Goal: Task Accomplishment & Management: Manage account settings

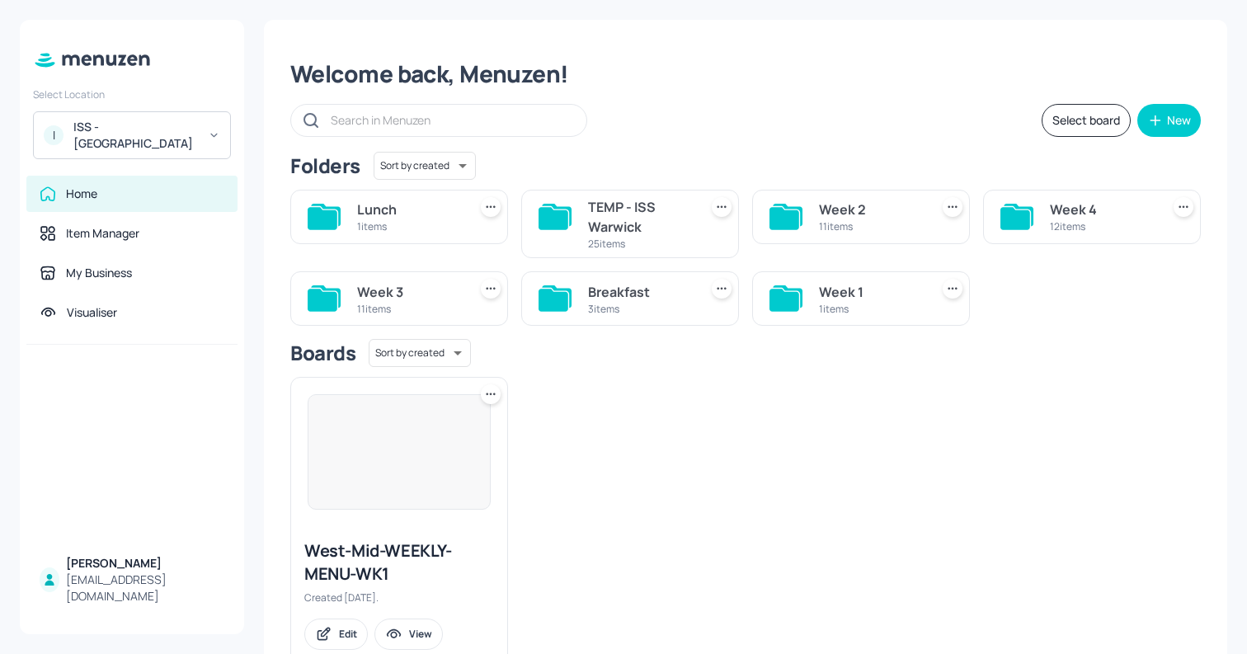
click at [101, 126] on div "ISS - [GEOGRAPHIC_DATA]" at bounding box center [135, 135] width 125 height 33
click at [124, 132] on div "ISS - Warwick" at bounding box center [135, 135] width 125 height 33
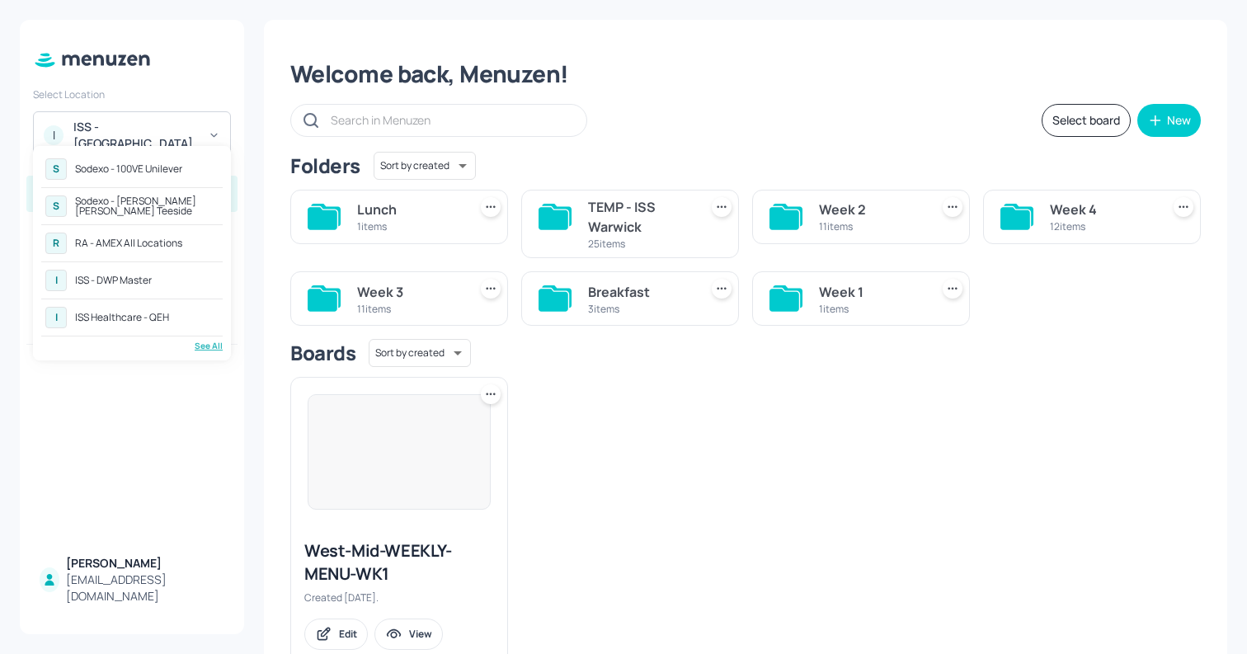
click at [188, 84] on div at bounding box center [623, 327] width 1247 height 654
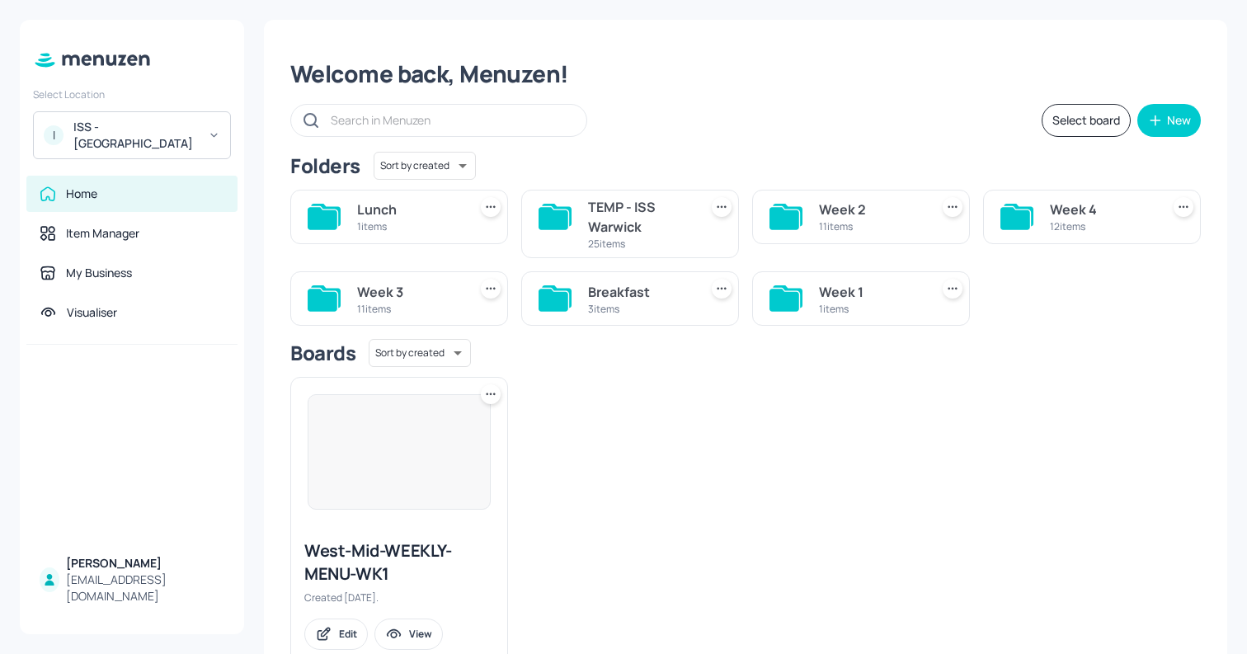
click at [124, 143] on div "I ISS - Warwick" at bounding box center [132, 135] width 198 height 48
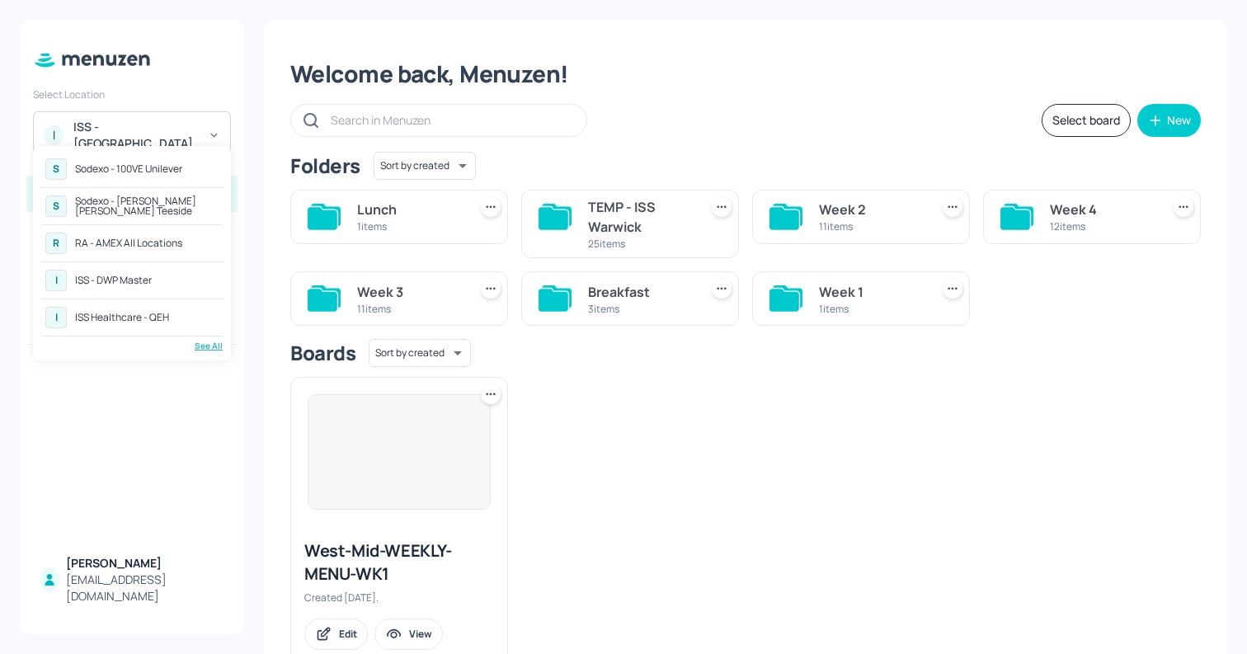
click at [120, 173] on div "Sodexo - 100VE Unilever" at bounding box center [128, 169] width 107 height 10
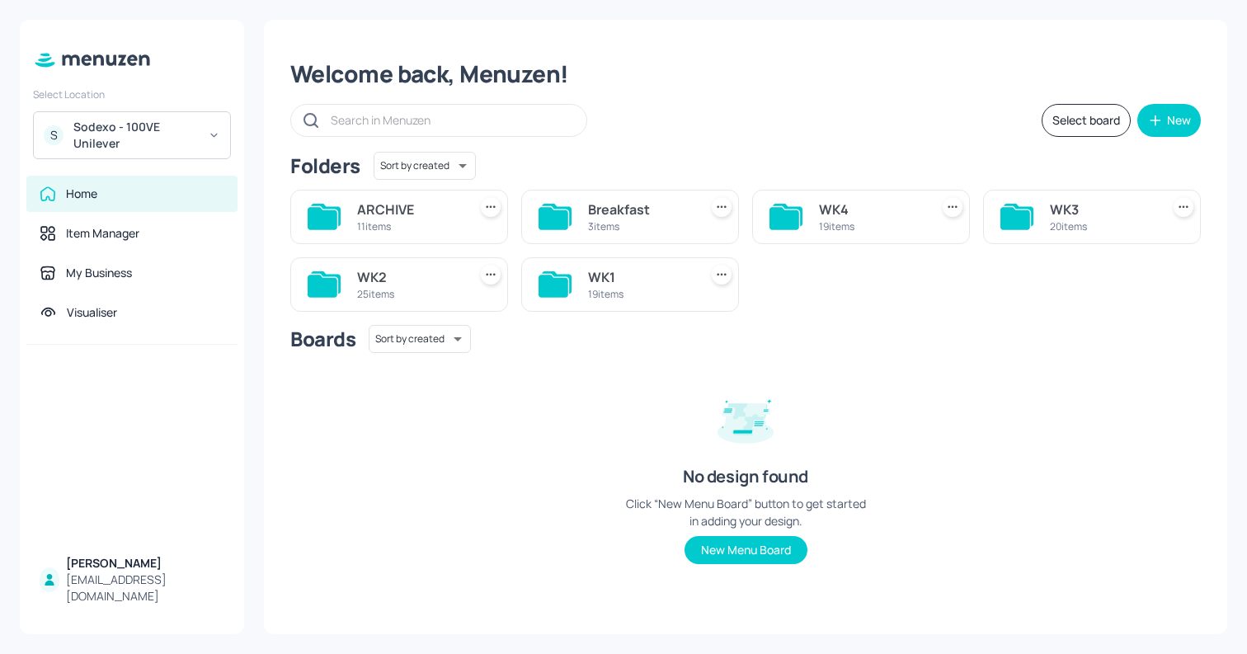
click at [616, 78] on div "Welcome back, Menuzen!" at bounding box center [745, 74] width 911 height 30
click at [1043, 214] on div "WK3 20 items" at bounding box center [1092, 217] width 218 height 54
click at [1075, 211] on div "WK3" at bounding box center [1102, 210] width 104 height 20
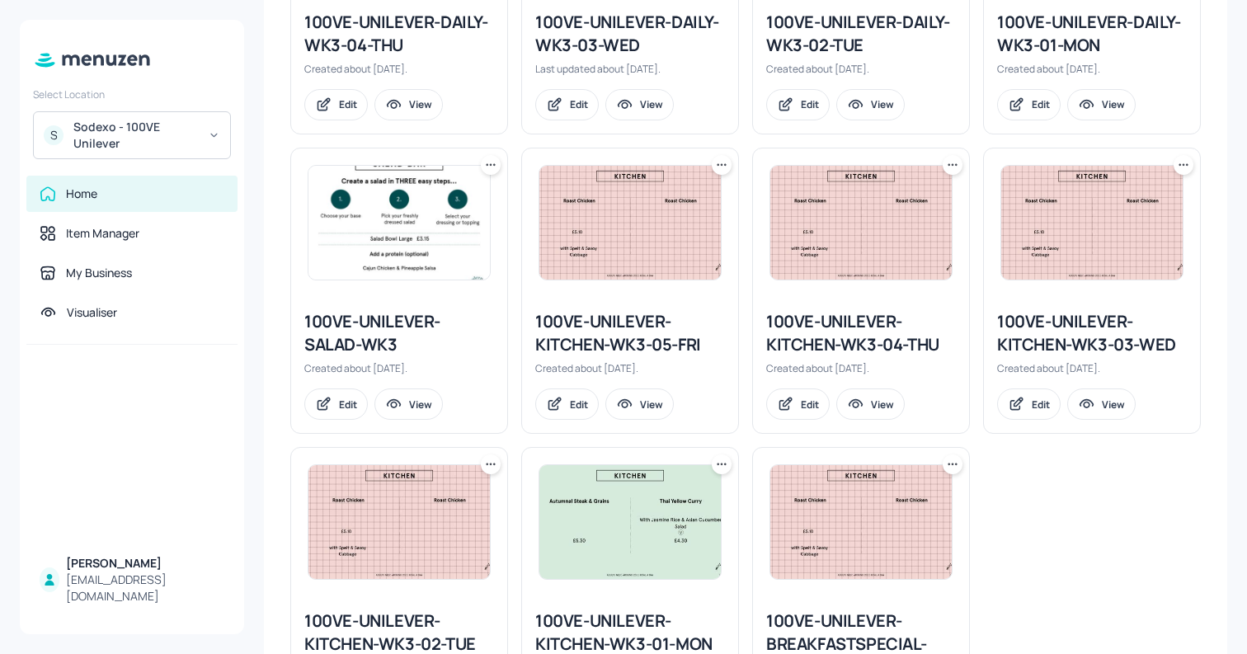
scroll to position [1213, 0]
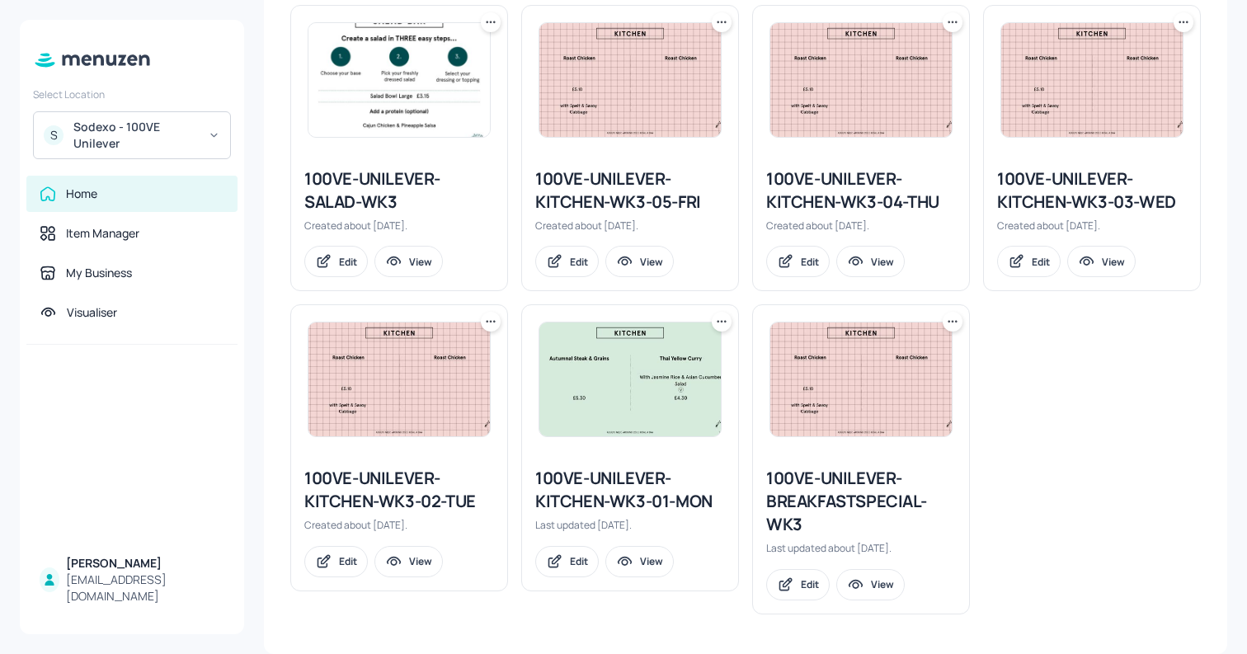
click at [866, 388] on img at bounding box center [861, 380] width 181 height 114
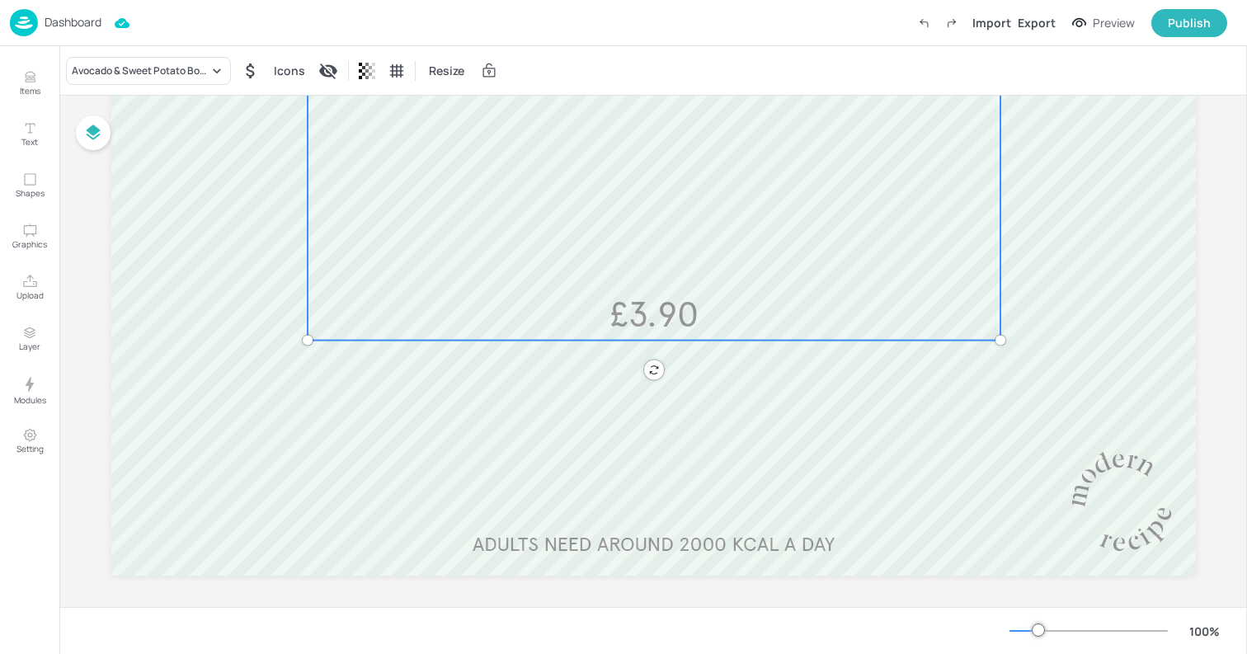
click at [695, 297] on span "£3.90" at bounding box center [654, 315] width 89 height 43
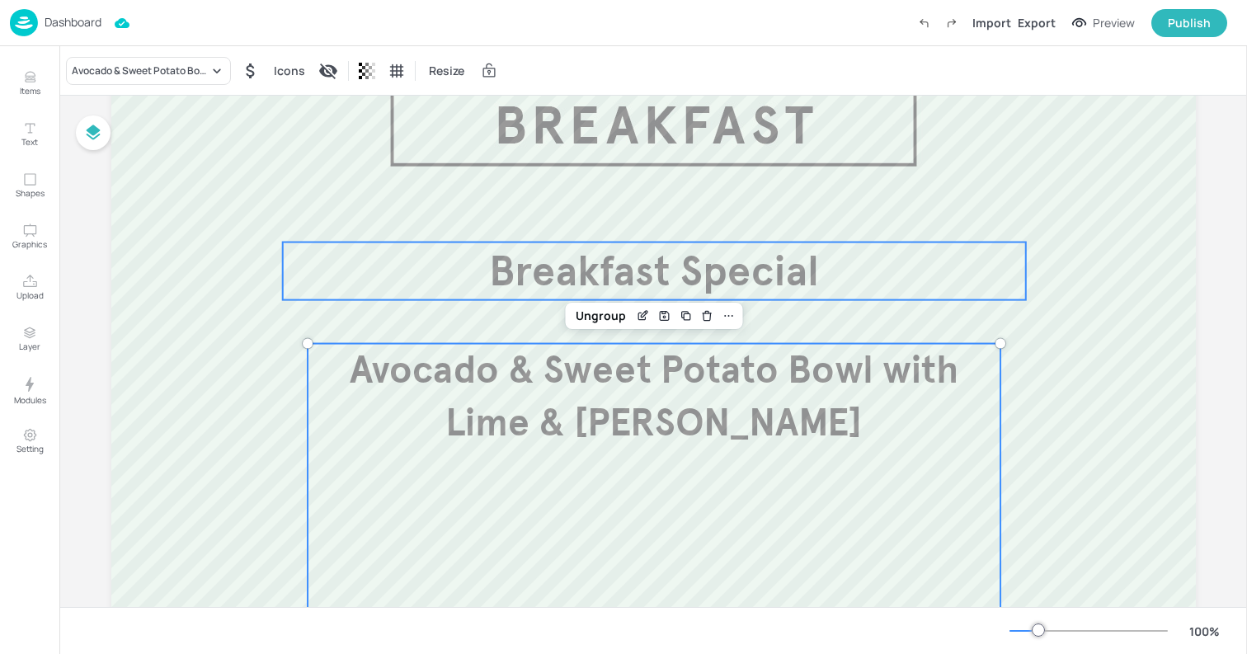
scroll to position [88, 0]
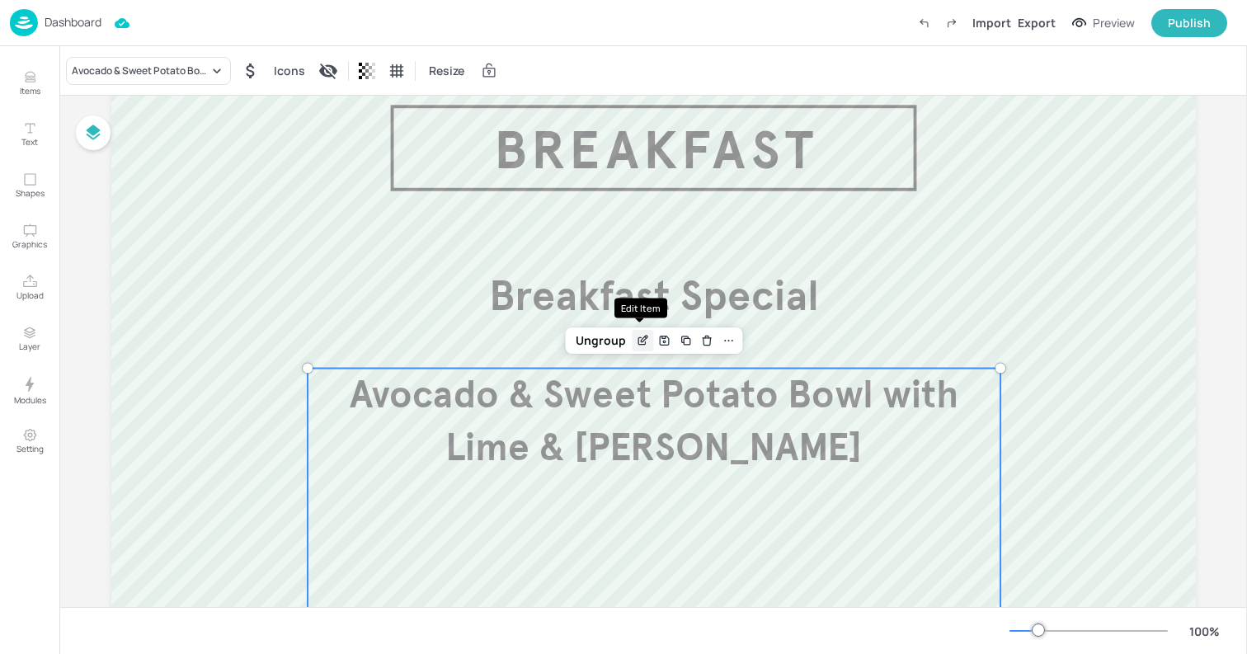
click at [643, 342] on icon "Edit Item" at bounding box center [643, 340] width 14 height 13
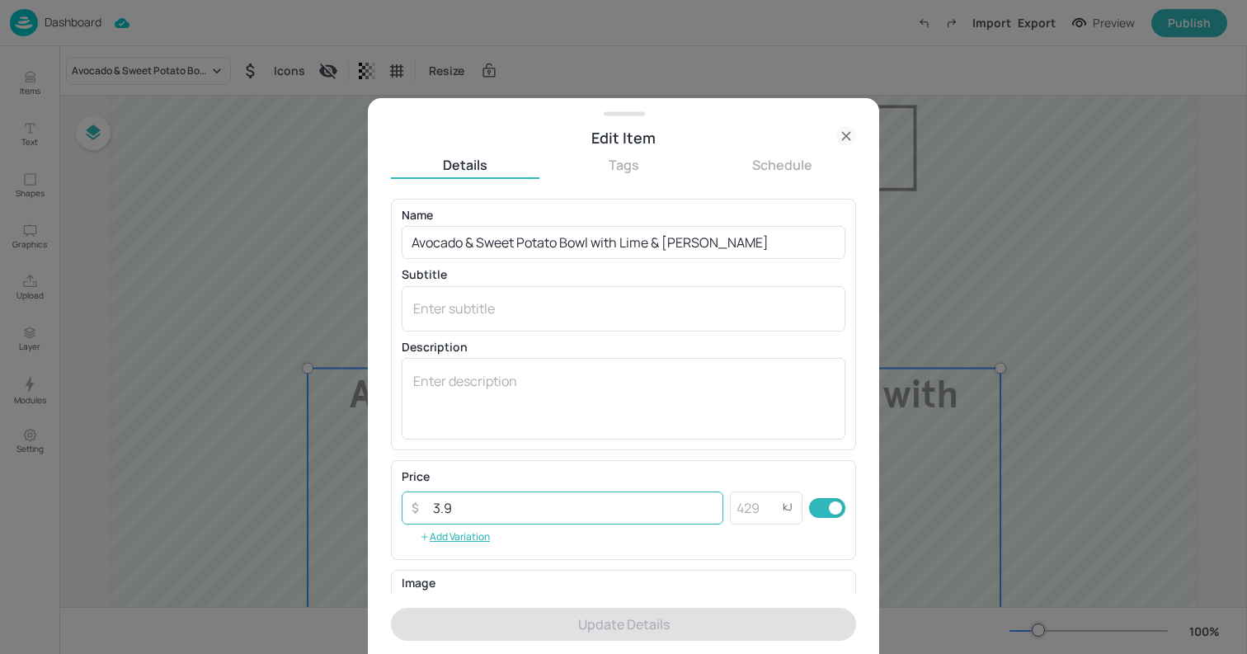
click at [459, 520] on input "3.9" at bounding box center [573, 508] width 300 height 33
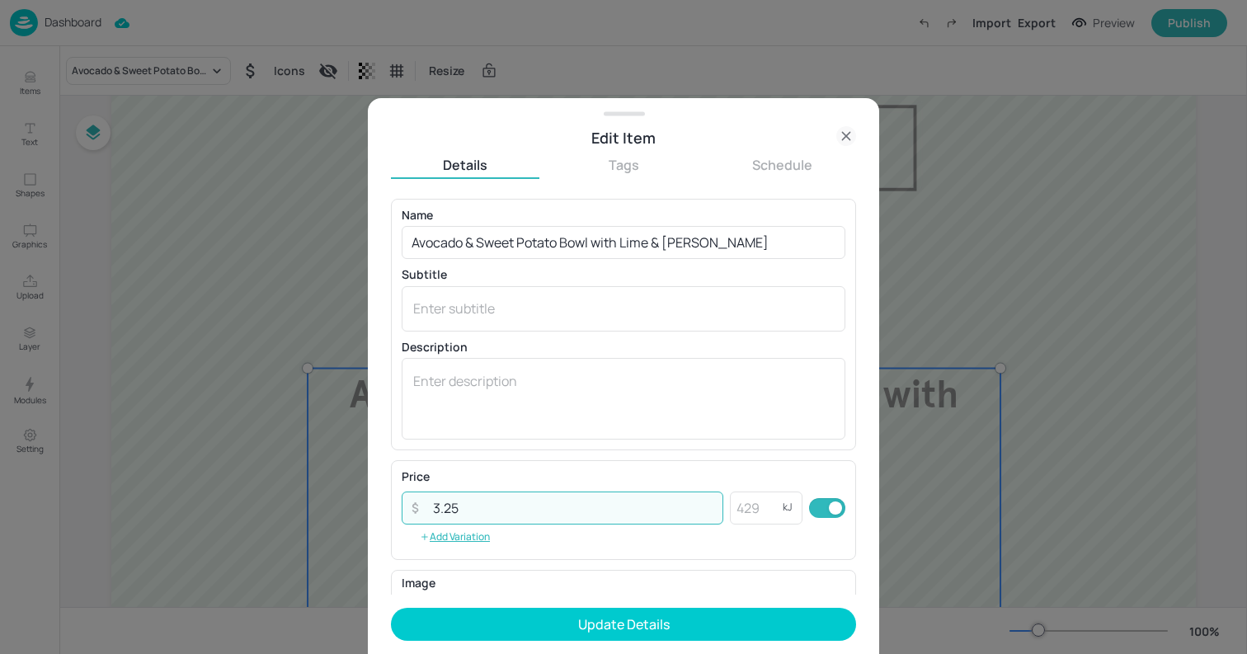
type input "3.25"
click at [391, 608] on button "Update Details" at bounding box center [623, 624] width 465 height 33
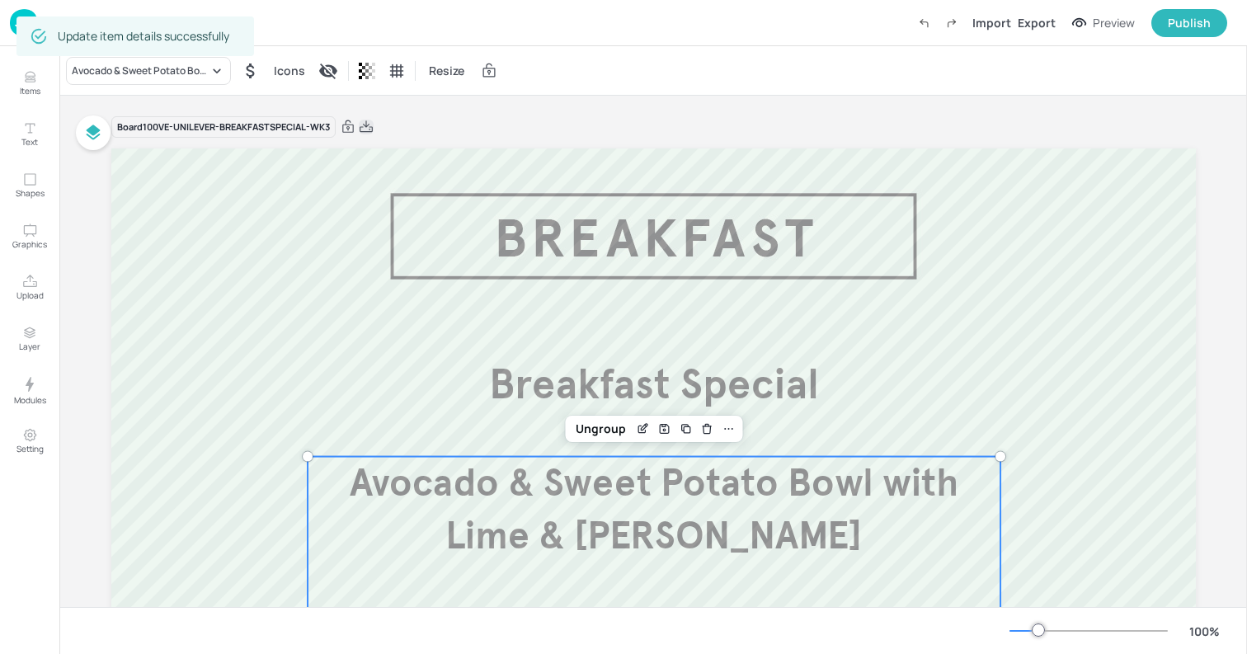
click at [363, 128] on icon at bounding box center [366, 127] width 15 height 16
